Goal: Navigation & Orientation: Find specific page/section

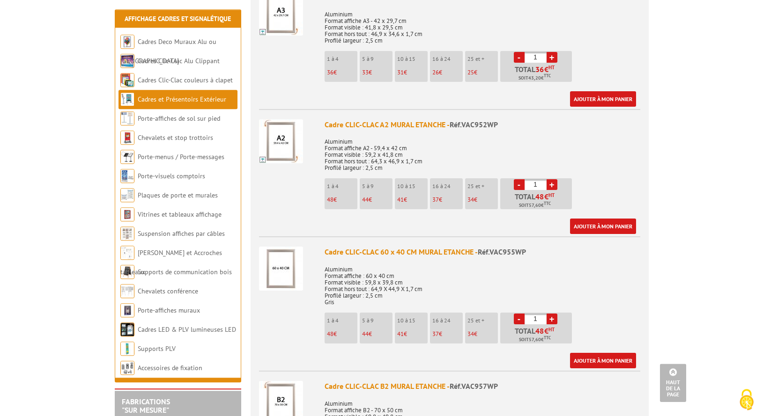
scroll to position [661, 0]
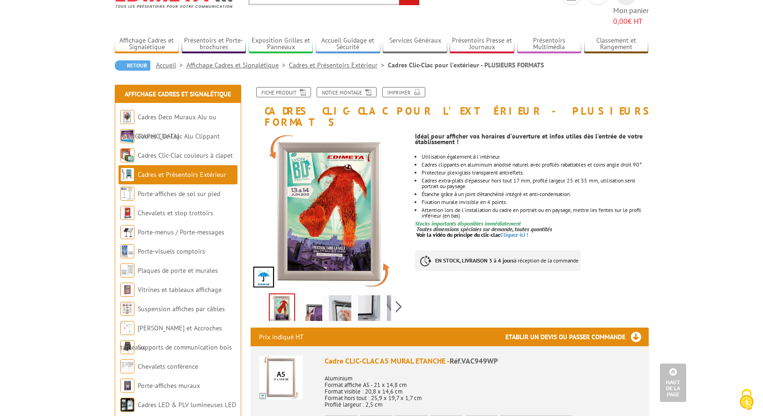
scroll to position [48, 0]
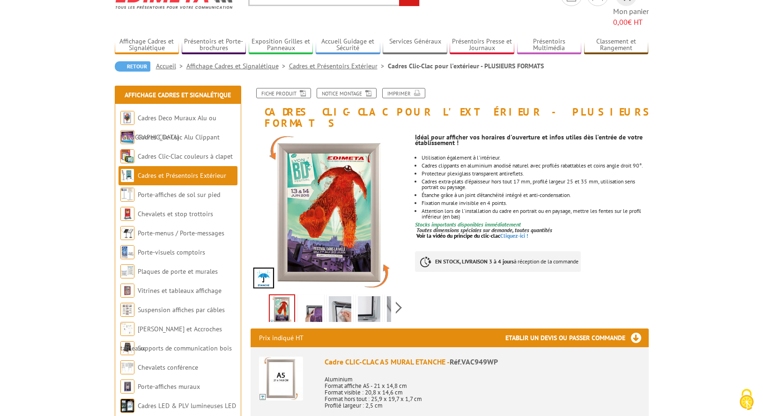
click at [335, 296] on img at bounding box center [340, 310] width 22 height 29
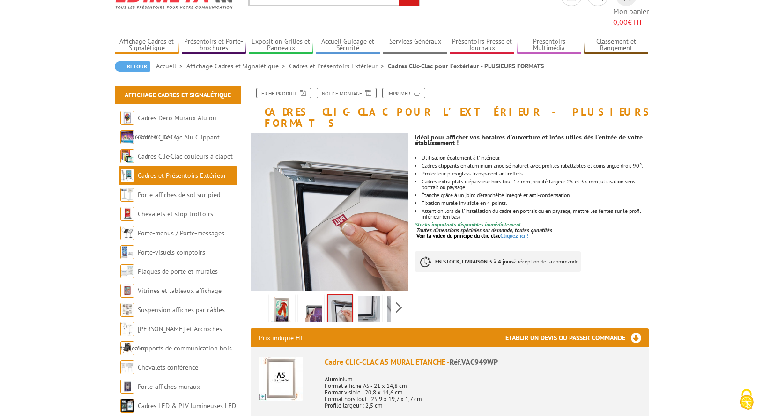
click at [318, 296] on img at bounding box center [311, 310] width 22 height 29
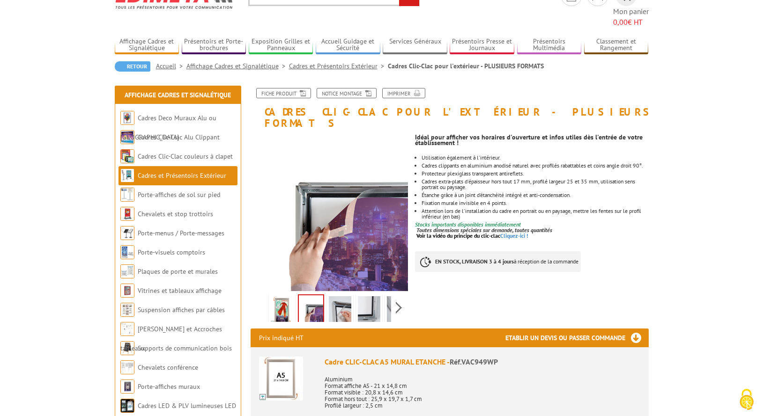
click at [375, 296] on img at bounding box center [369, 310] width 22 height 29
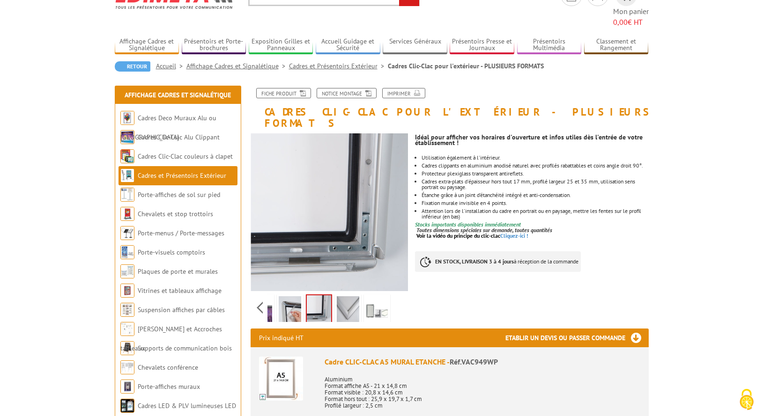
click at [399, 291] on div "Previous Next" at bounding box center [330, 307] width 158 height 33
click at [371, 296] on img at bounding box center [377, 310] width 22 height 29
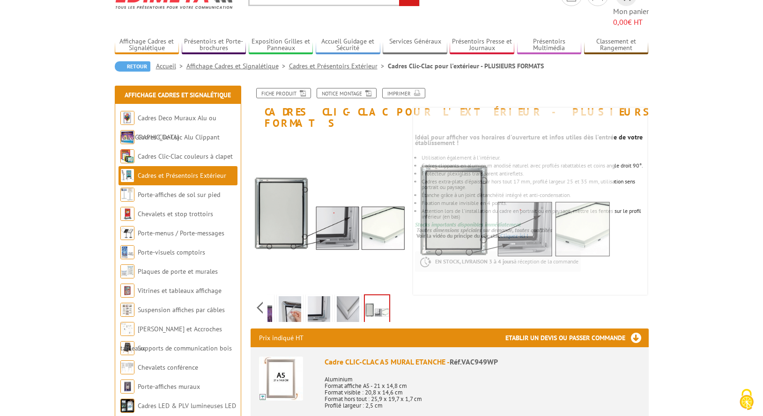
click at [214, 171] on link "Cadres et Présentoirs Extérieur" at bounding box center [182, 175] width 89 height 8
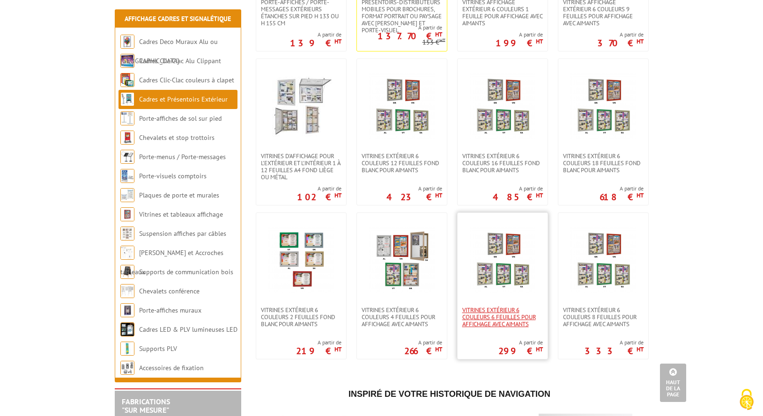
scroll to position [239, 0]
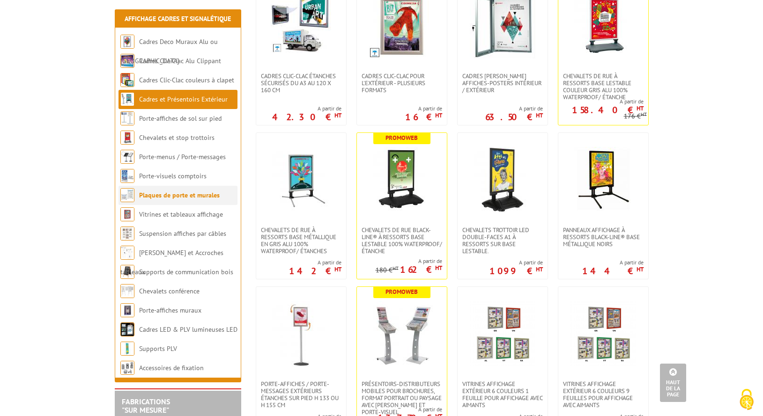
click at [180, 198] on link "Plaques de porte et murales" at bounding box center [179, 195] width 81 height 8
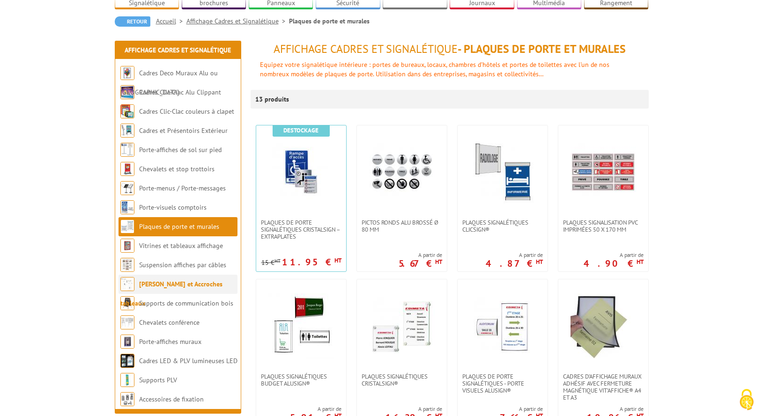
scroll to position [96, 0]
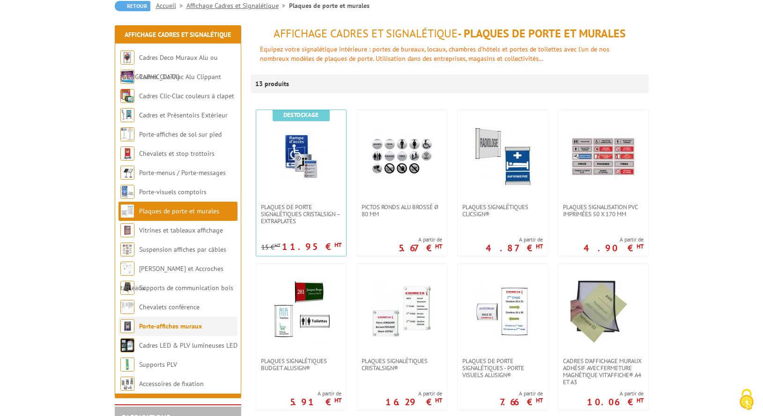
click at [191, 329] on link "Porte-affiches muraux" at bounding box center [170, 326] width 63 height 8
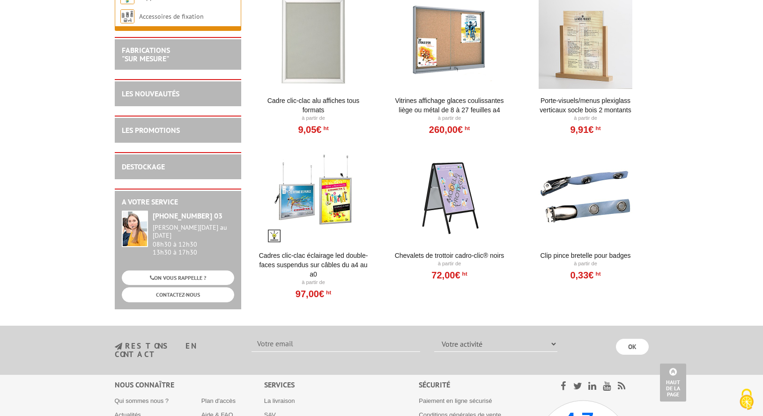
scroll to position [1051, 0]
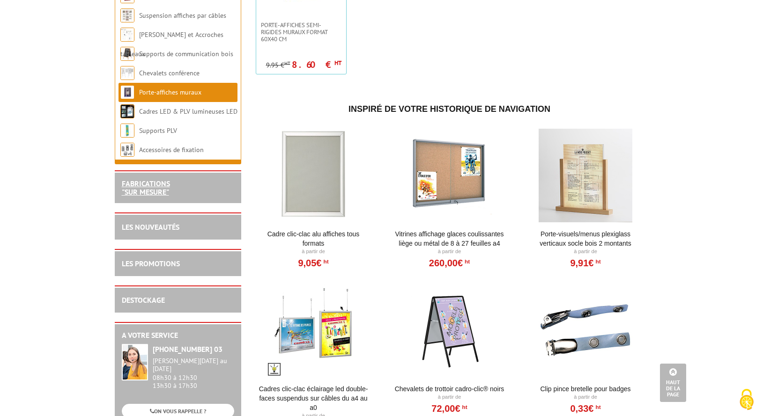
click at [148, 197] on link "FABRICATIONS "Sur Mesure"" at bounding box center [146, 188] width 48 height 18
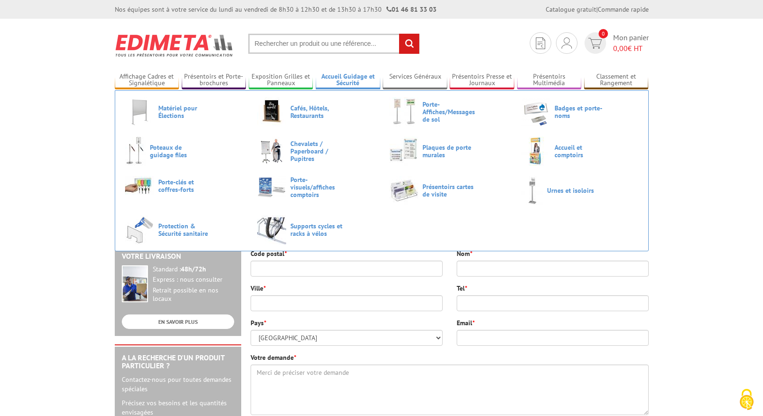
click at [366, 79] on link "Accueil Guidage et Sécurité" at bounding box center [348, 80] width 65 height 15
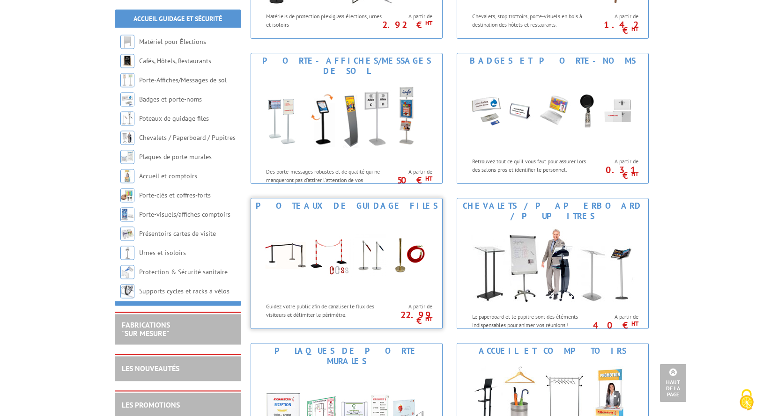
scroll to position [334, 0]
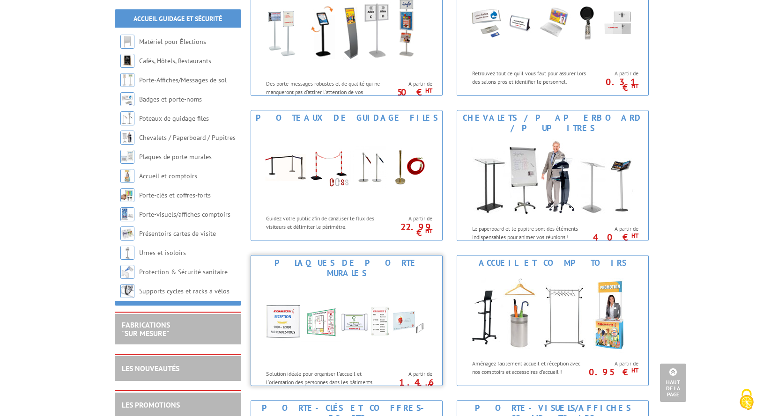
click at [373, 262] on div "Plaques de porte murales" at bounding box center [346, 268] width 186 height 21
